Goal: Information Seeking & Learning: Understand process/instructions

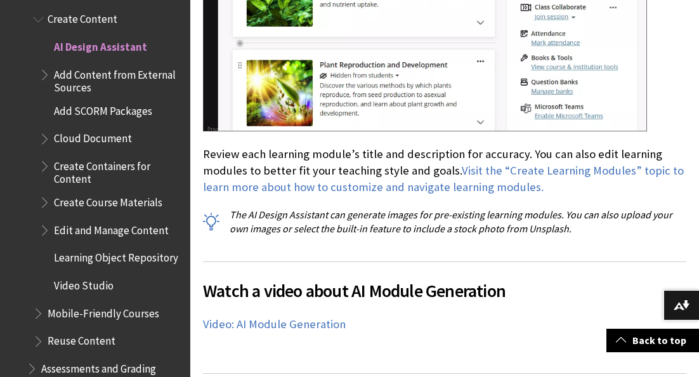
scroll to position [3500, 0]
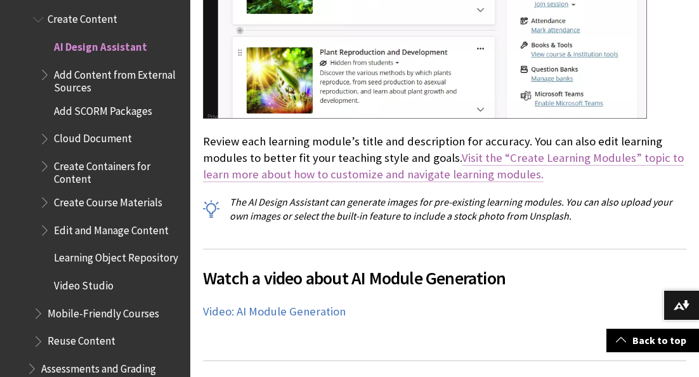
click at [527, 150] on link "Visit the “Create Learning Modules” topic to learn more about how to customize …" at bounding box center [443, 166] width 481 height 32
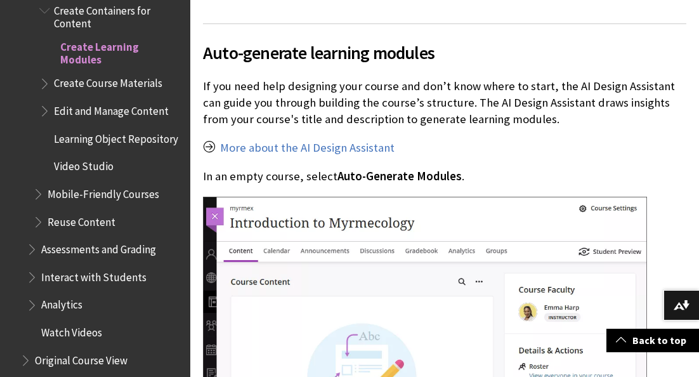
scroll to position [2317, 0]
click at [328, 148] on link "More about the AI Design Assistant" at bounding box center [307, 147] width 174 height 15
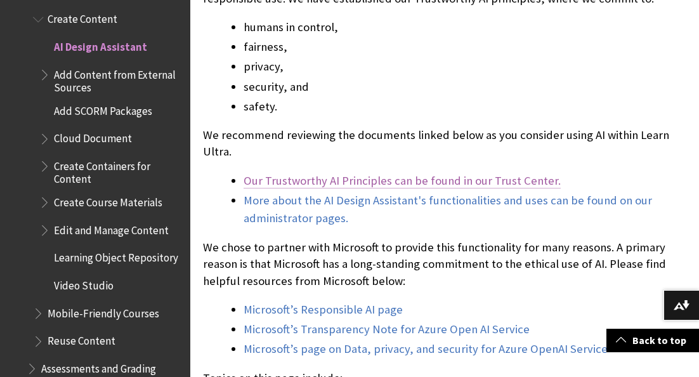
scroll to position [780, 0]
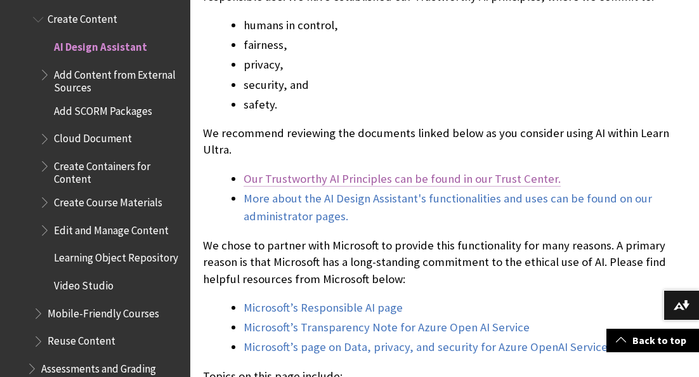
click at [371, 171] on link "Our Trustworthy AI Principles can be found in our Trust Center." at bounding box center [402, 178] width 317 height 15
click at [103, 64] on span "Add Content from External Sources" at bounding box center [118, 79] width 128 height 30
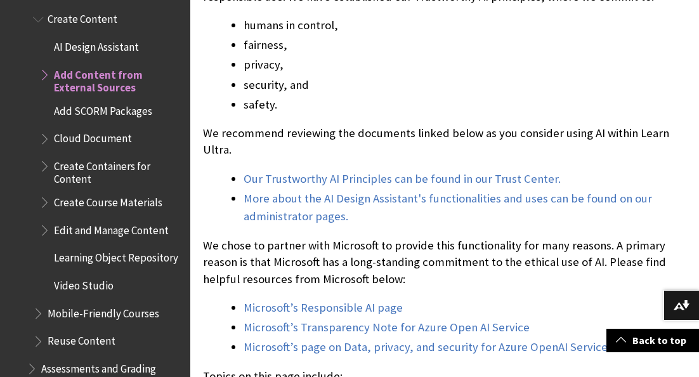
click at [114, 100] on span "Add SCORM Packages" at bounding box center [103, 108] width 98 height 17
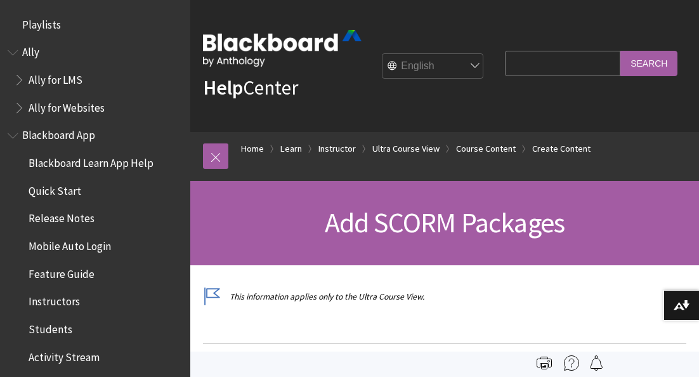
scroll to position [1987, 0]
